Goal: Check status

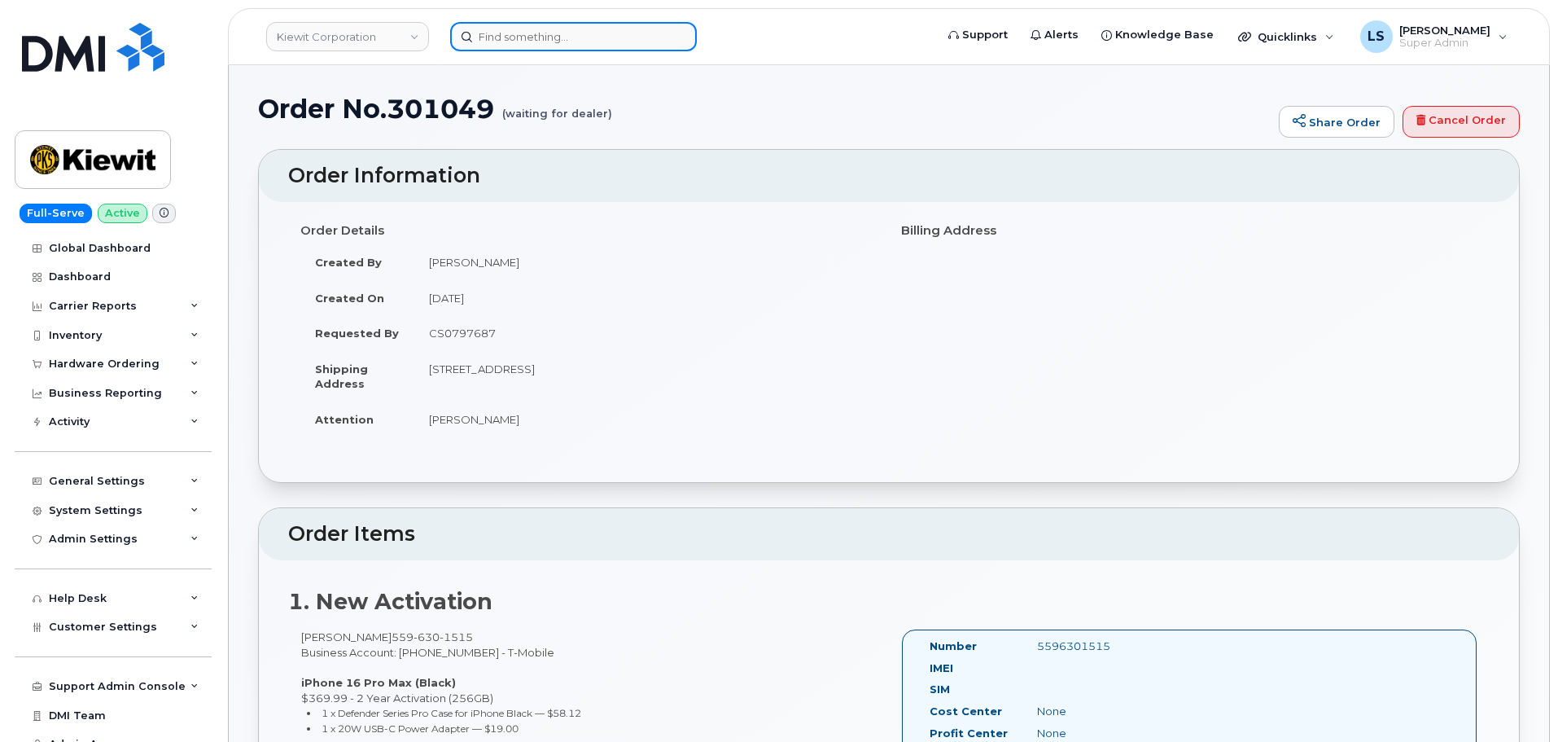
click at [522, 29] on input at bounding box center [573, 36] width 247 height 29
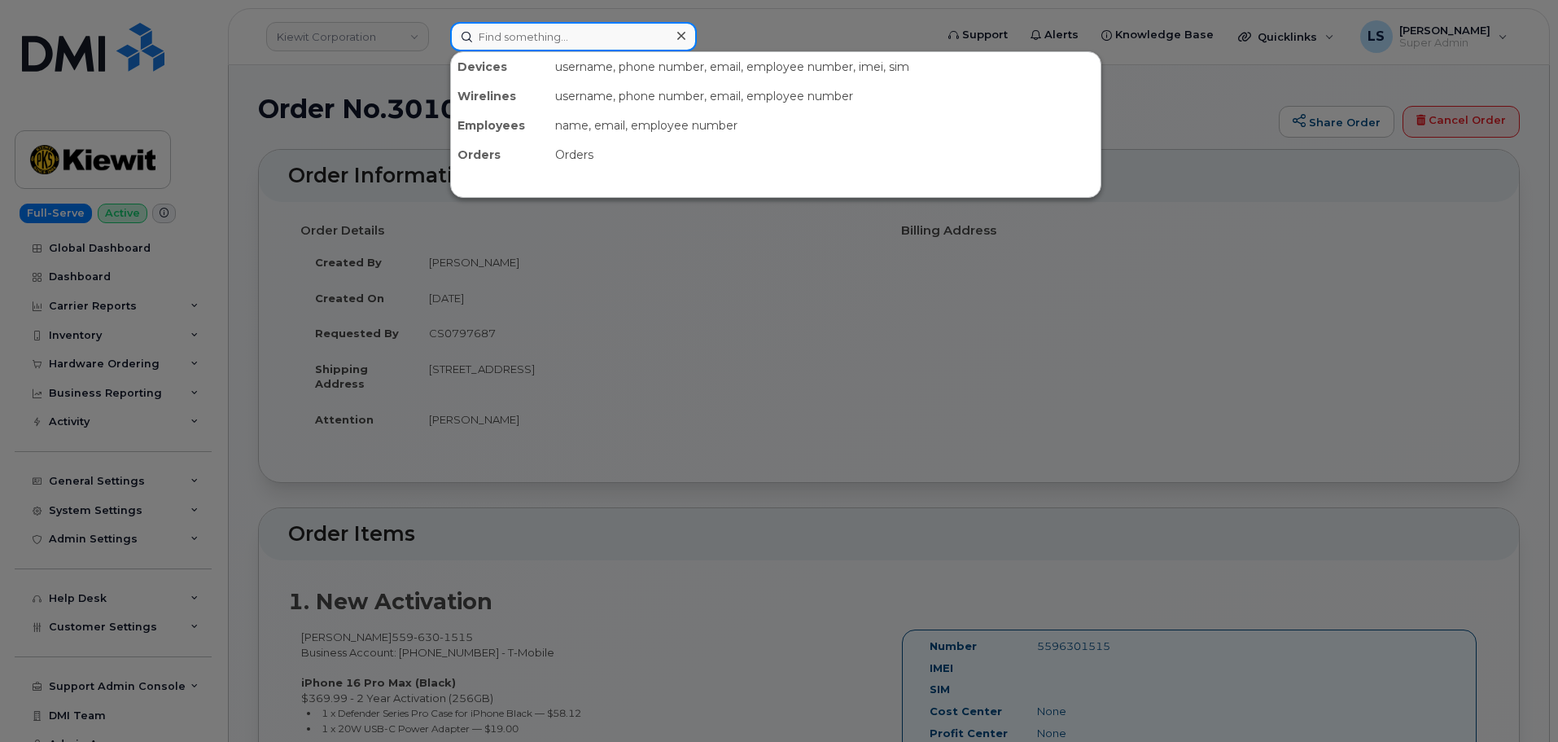
paste input "[PHONE_NUMBER]"
type input "[PHONE_NUMBER]"
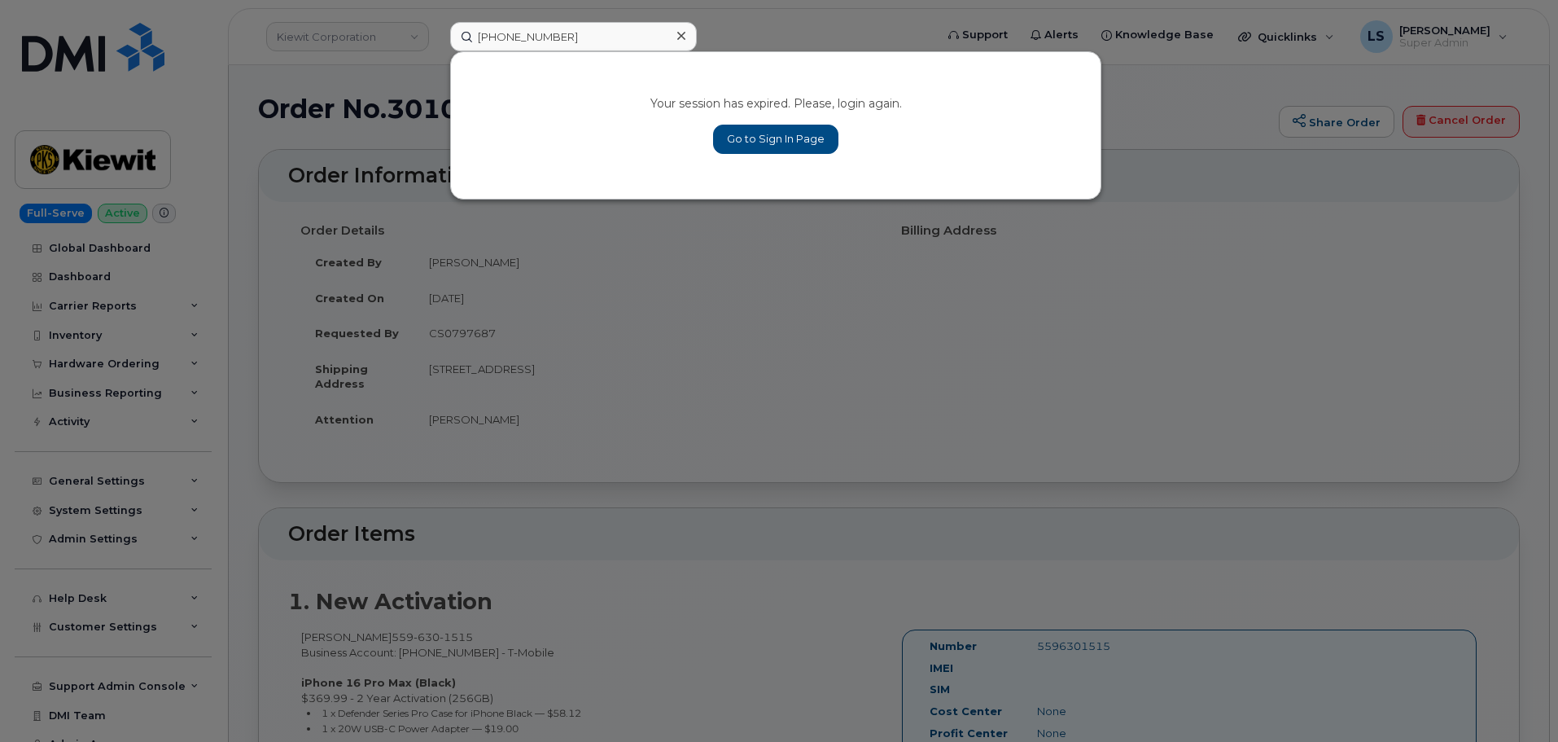
click at [703, 138] on div "Your session has expired. Please, login again. Go to Sign In Page" at bounding box center [776, 125] width 650 height 147
click at [741, 143] on link "Go to Sign In Page" at bounding box center [775, 139] width 125 height 29
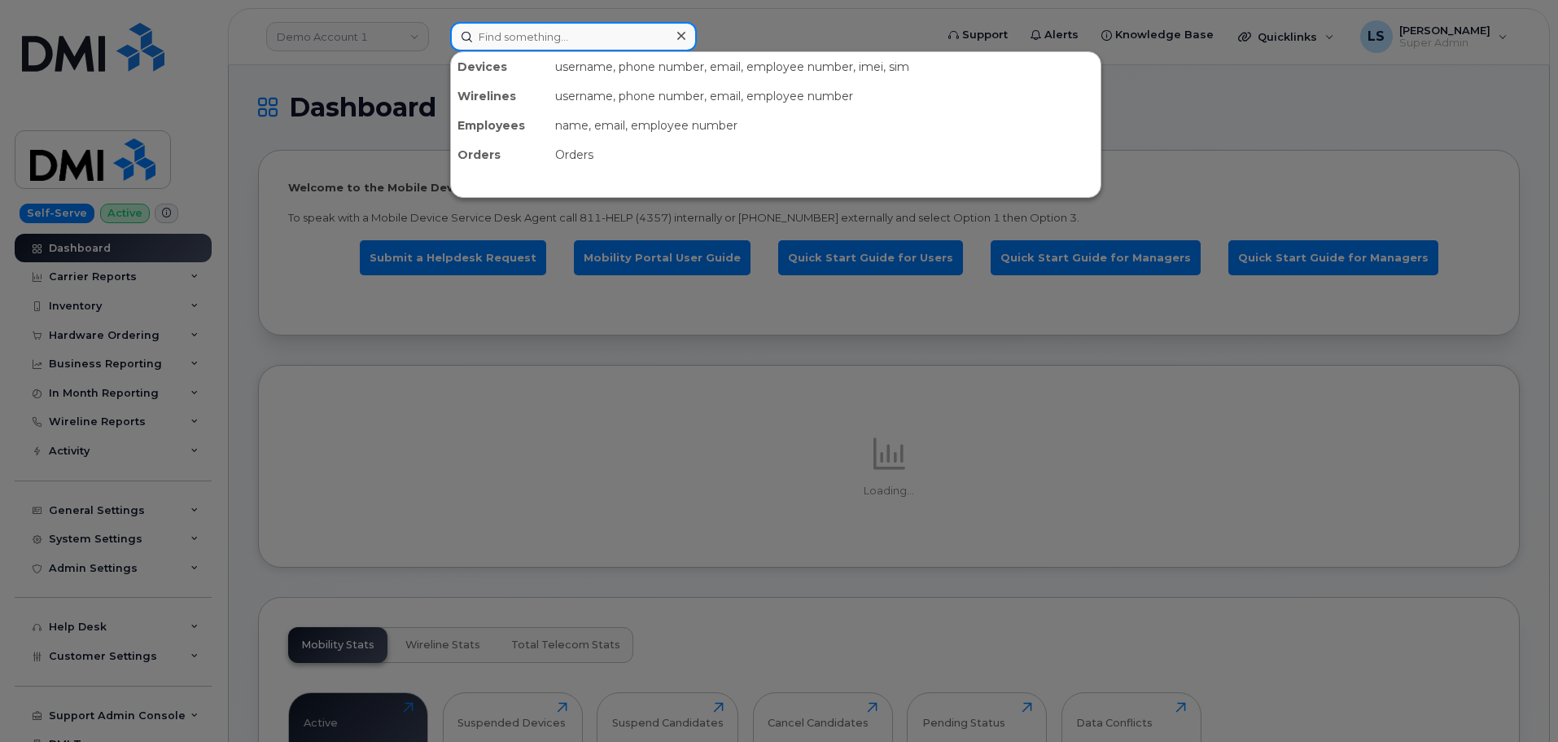
click at [535, 37] on input at bounding box center [573, 36] width 247 height 29
paste input "[PHONE_NUMBER]"
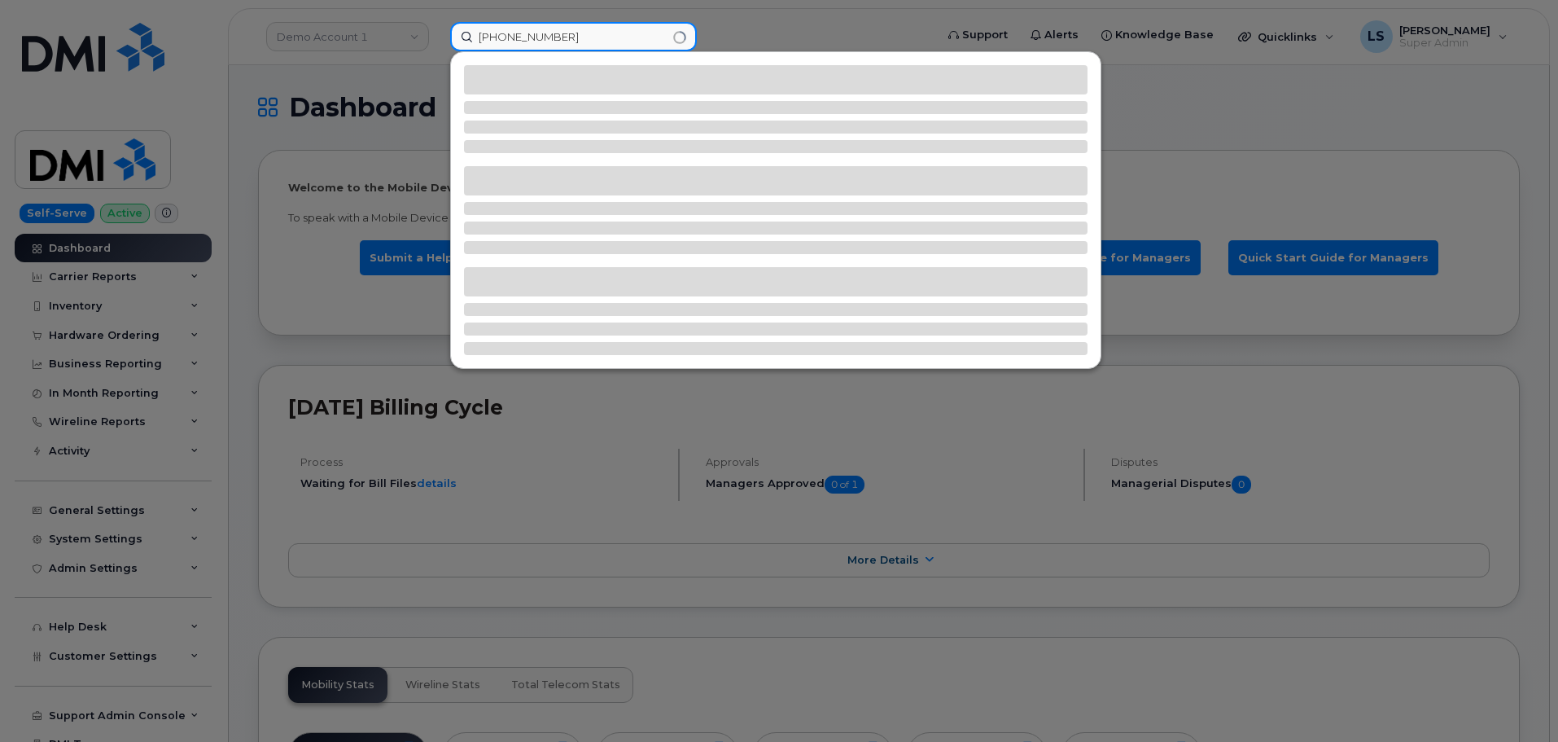
type input "[PHONE_NUMBER]"
